Goal: Task Accomplishment & Management: Use online tool/utility

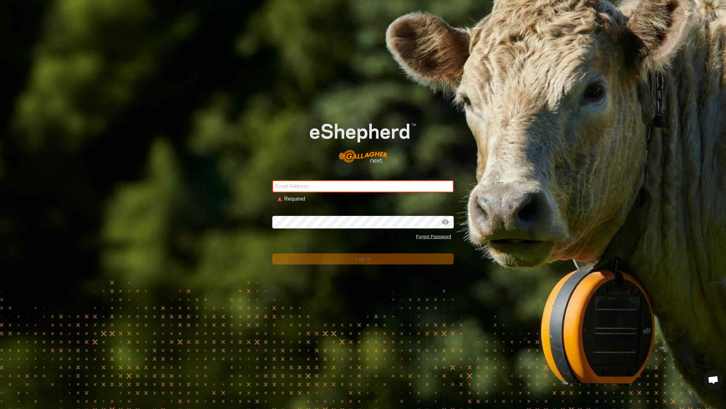
type input "[EMAIL_ADDRESS][DOMAIN_NAME]"
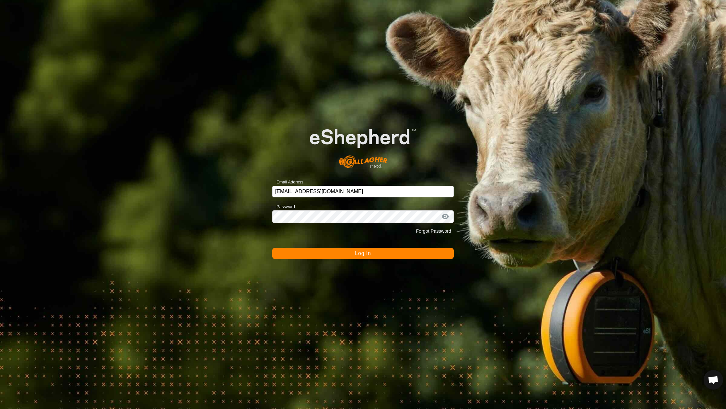
click at [361, 247] on form "Email Address [EMAIL_ADDRESS][DOMAIN_NAME] Password Forgot Password Log In" at bounding box center [363, 186] width 182 height 145
click at [360, 251] on span "Log In" at bounding box center [363, 254] width 16 height 6
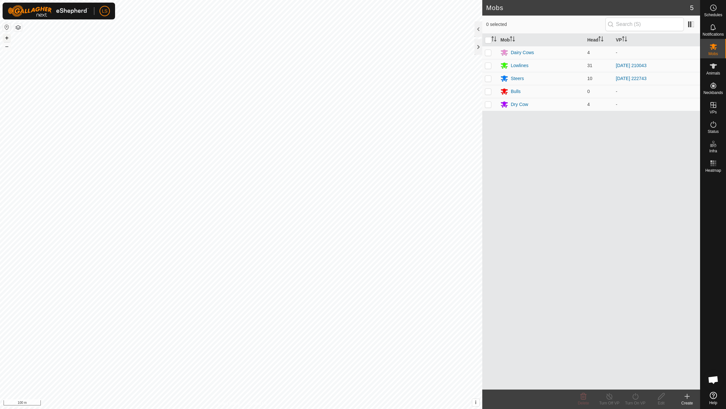
click at [6, 37] on button "+" at bounding box center [7, 38] width 8 height 8
click at [682, 102] on link "In Rotation" at bounding box center [671, 104] width 55 height 13
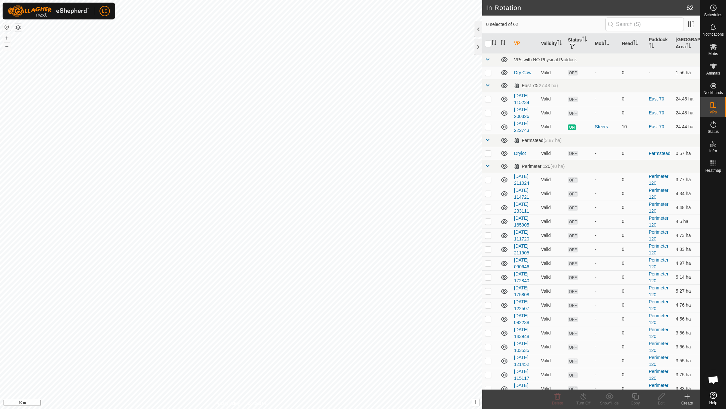
click at [687, 401] on div "Create" at bounding box center [687, 403] width 26 height 6
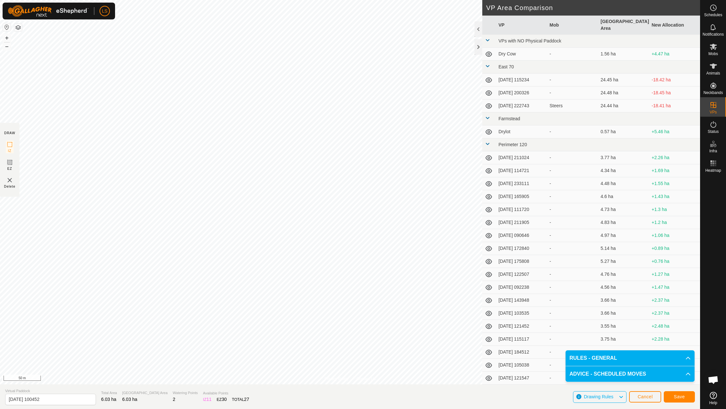
click at [674, 399] on span "Save" at bounding box center [679, 396] width 11 height 5
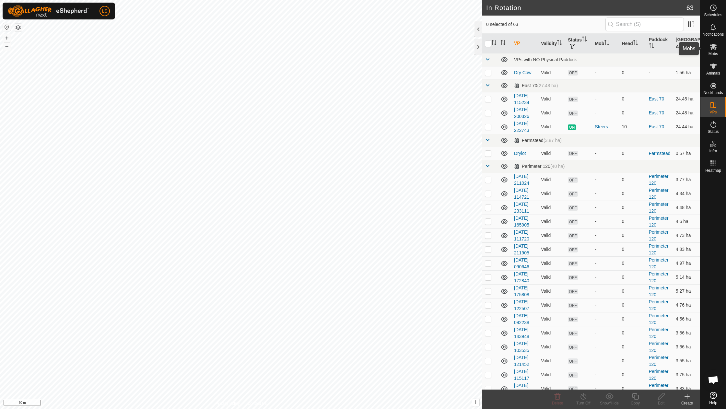
click at [713, 51] on es-mob-svg-icon at bounding box center [714, 46] width 12 height 10
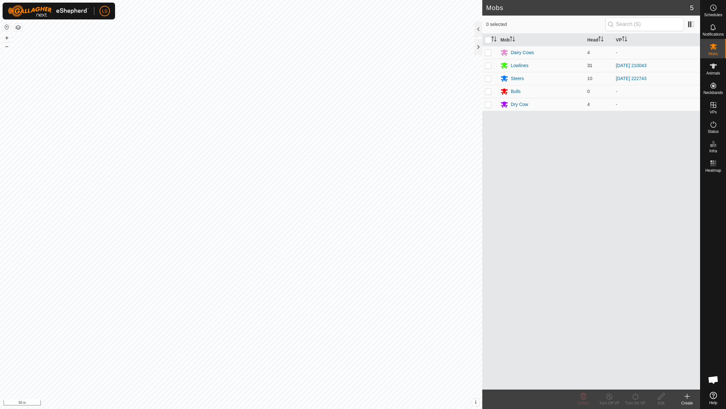
click at [488, 65] on p-checkbox at bounding box center [488, 65] width 6 height 5
checkbox input "true"
click at [633, 401] on div "Turn On VP" at bounding box center [635, 403] width 26 height 6
click at [640, 381] on link "Now" at bounding box center [655, 382] width 64 height 13
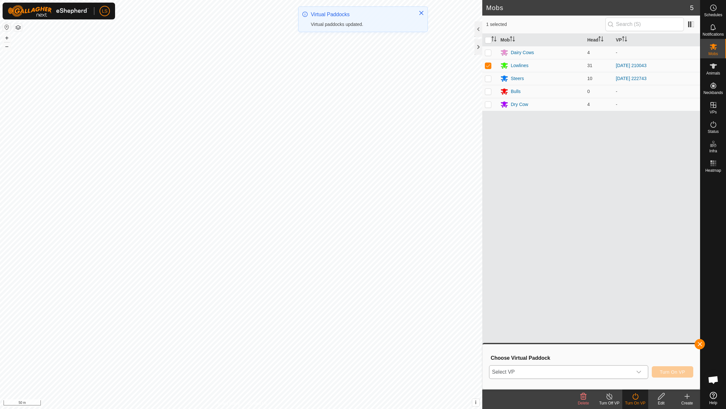
click at [640, 371] on icon "dropdown trigger" at bounding box center [639, 372] width 5 height 3
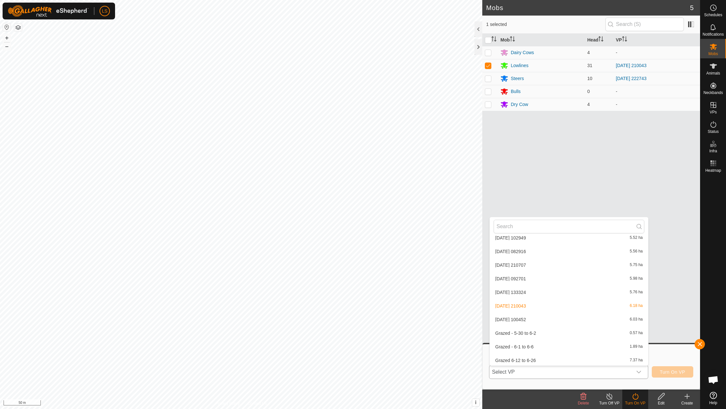
scroll to position [670, 0]
click at [524, 306] on li "[DATE] 100452 6.03 ha" at bounding box center [569, 312] width 159 height 13
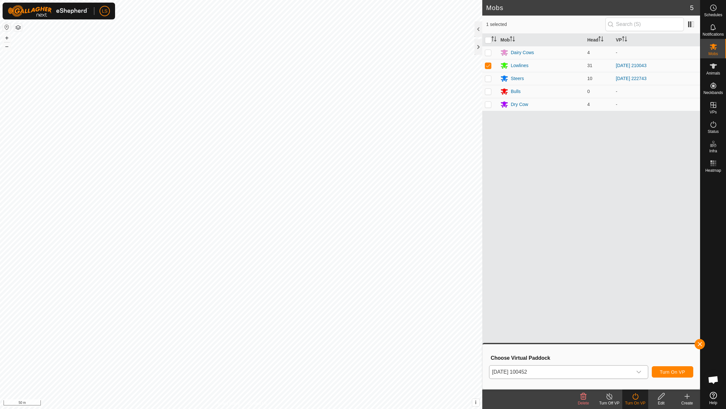
click at [674, 370] on span "Turn On VP" at bounding box center [672, 372] width 25 height 5
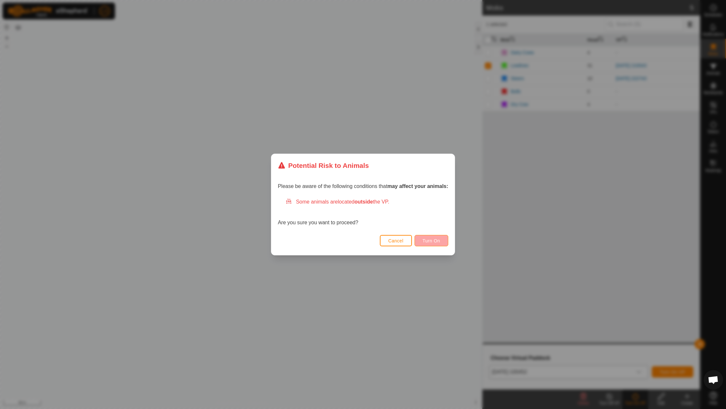
click at [432, 241] on span "Turn On" at bounding box center [432, 240] width 18 height 5
